Goal: Navigation & Orientation: Understand site structure

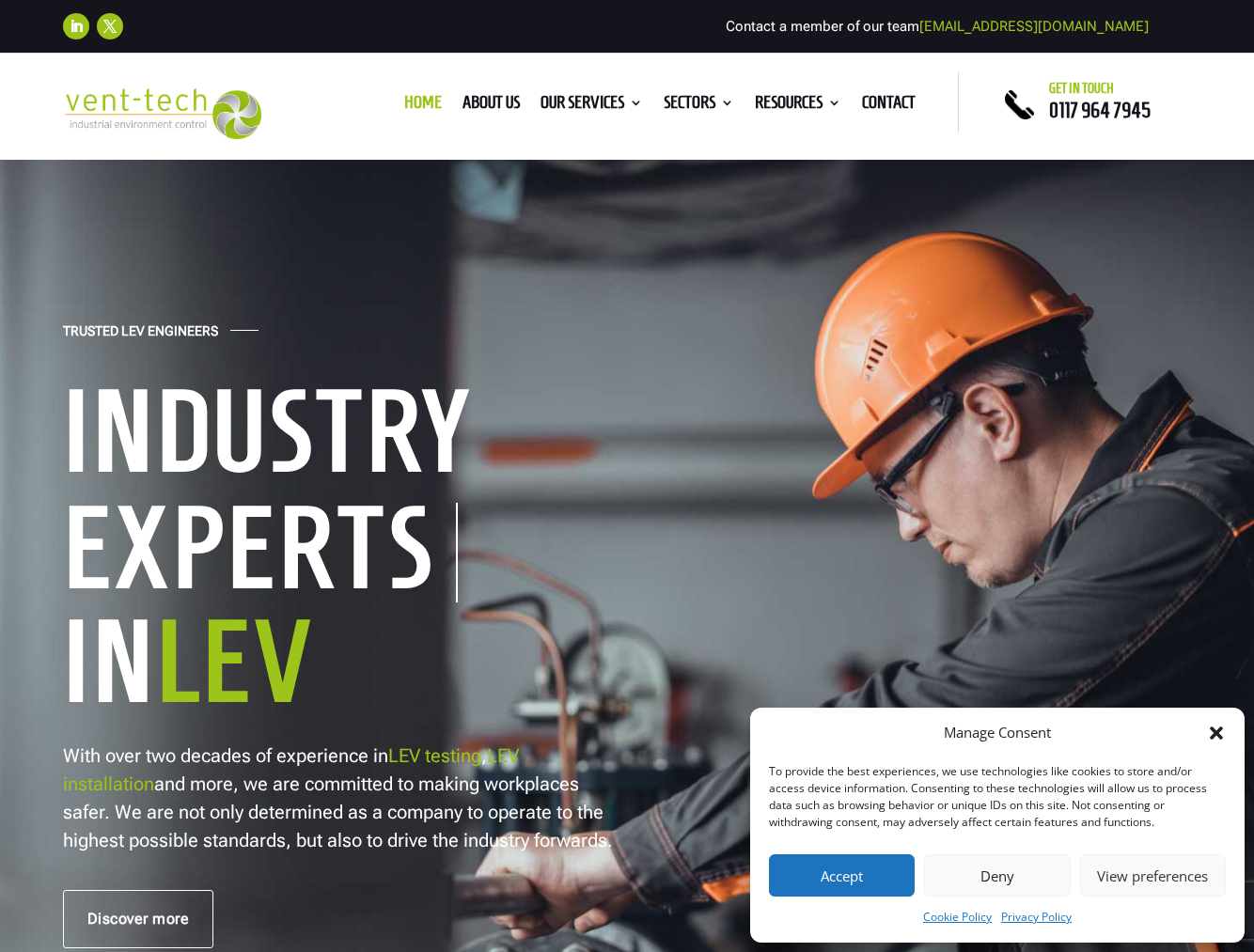
click at [1017, 876] on button "Deny" at bounding box center [996, 875] width 146 height 42
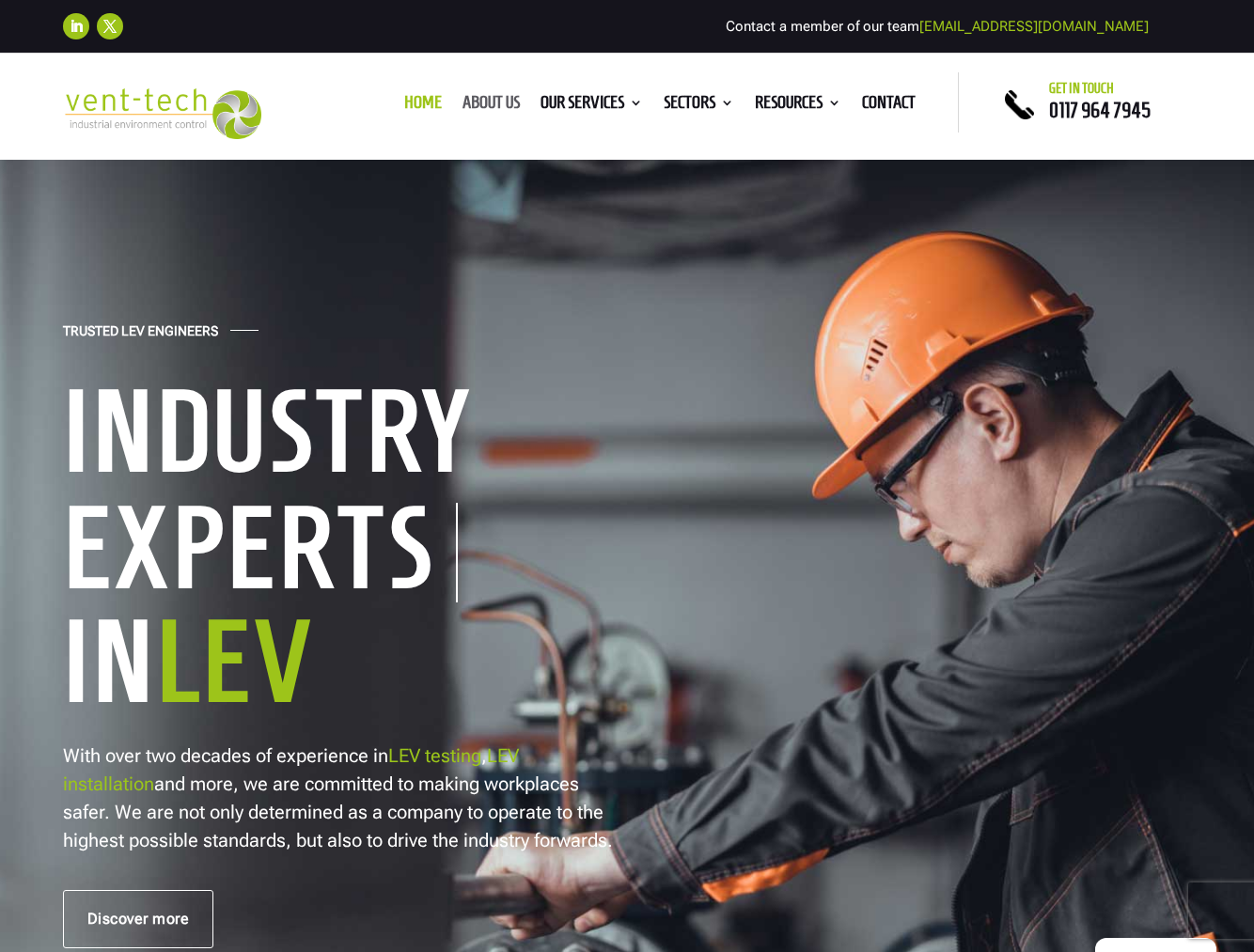
click at [487, 99] on link "About us" at bounding box center [490, 105] width 58 height 21
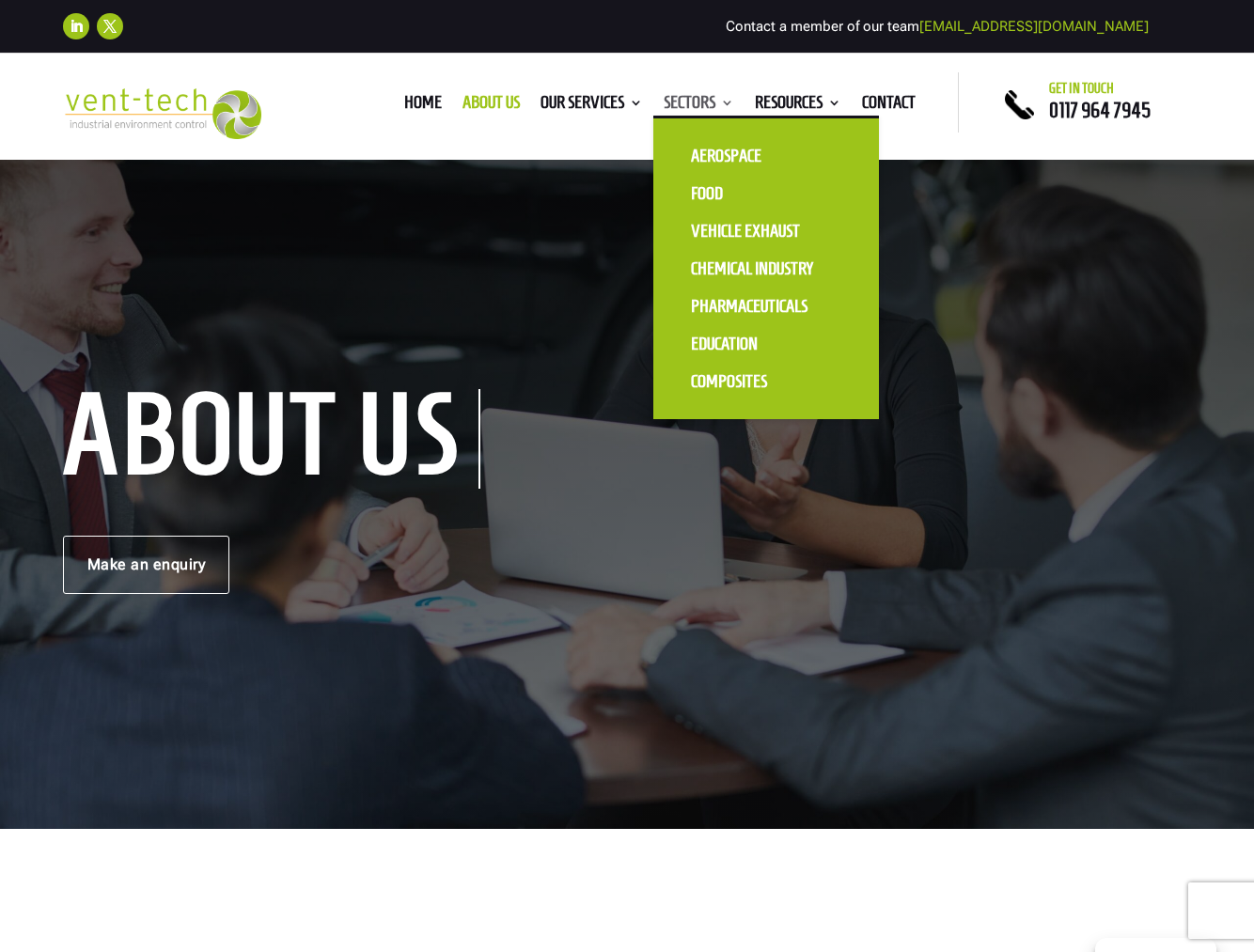
click at [706, 103] on link "Sectors" at bounding box center [698, 105] width 70 height 21
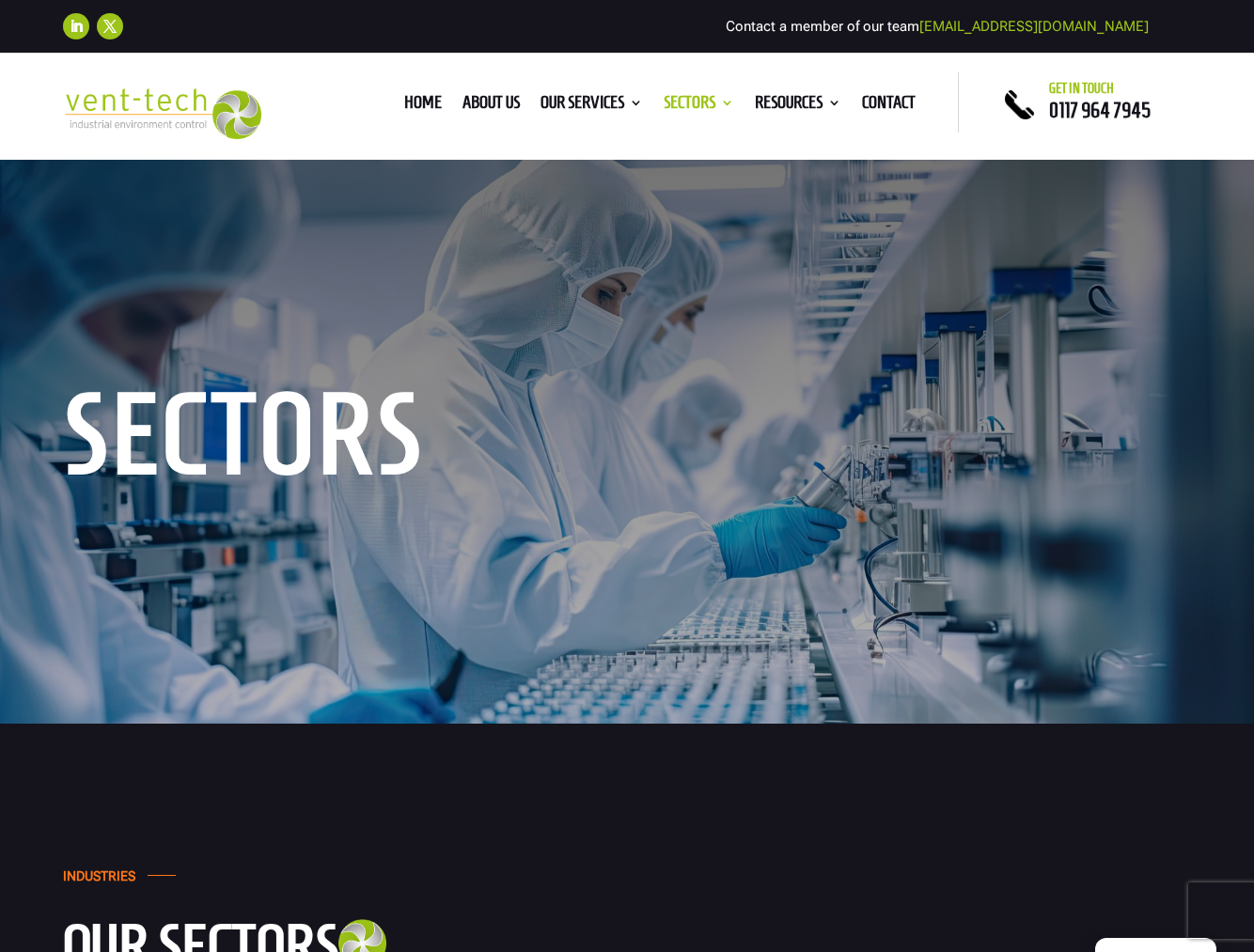
click at [610, 87] on div "Home About us Our Services Consultancy Design Installation Commissioning Testin…" at bounding box center [626, 103] width 663 height 61
